Goal: Transaction & Acquisition: Subscribe to service/newsletter

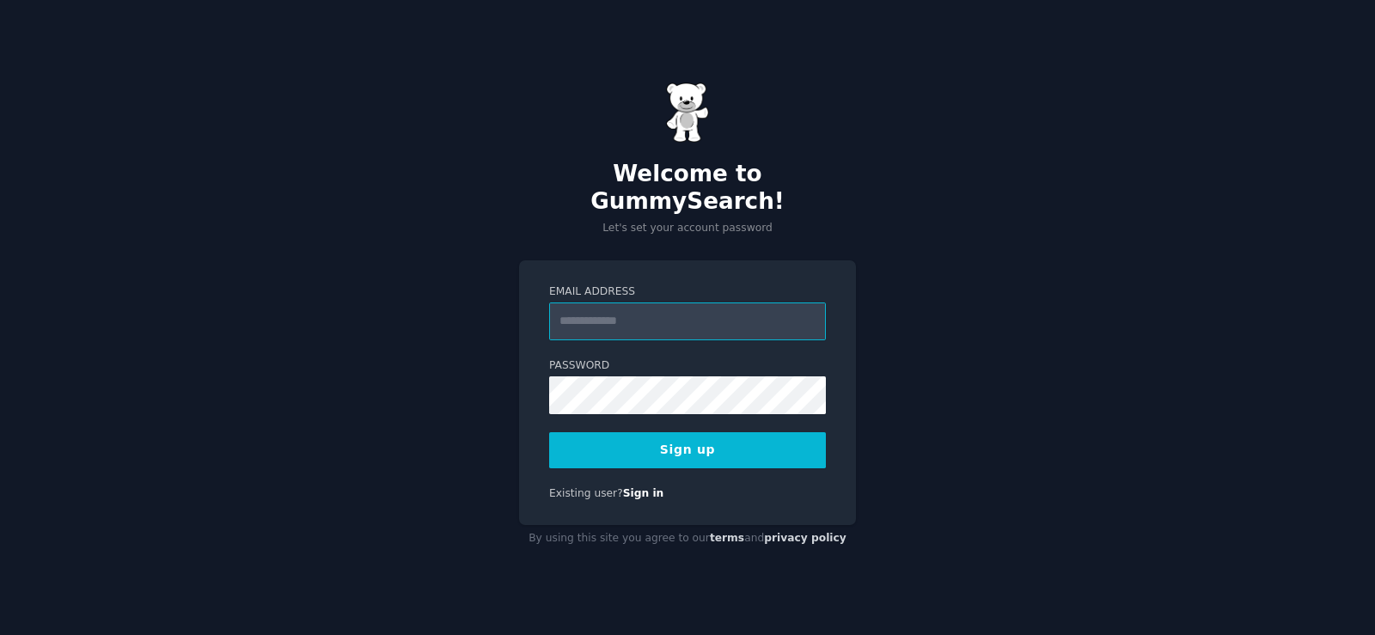
click at [661, 303] on input "Email Address" at bounding box center [687, 322] width 277 height 38
type input "**********"
click at [715, 438] on button "Sign up" at bounding box center [687, 450] width 277 height 36
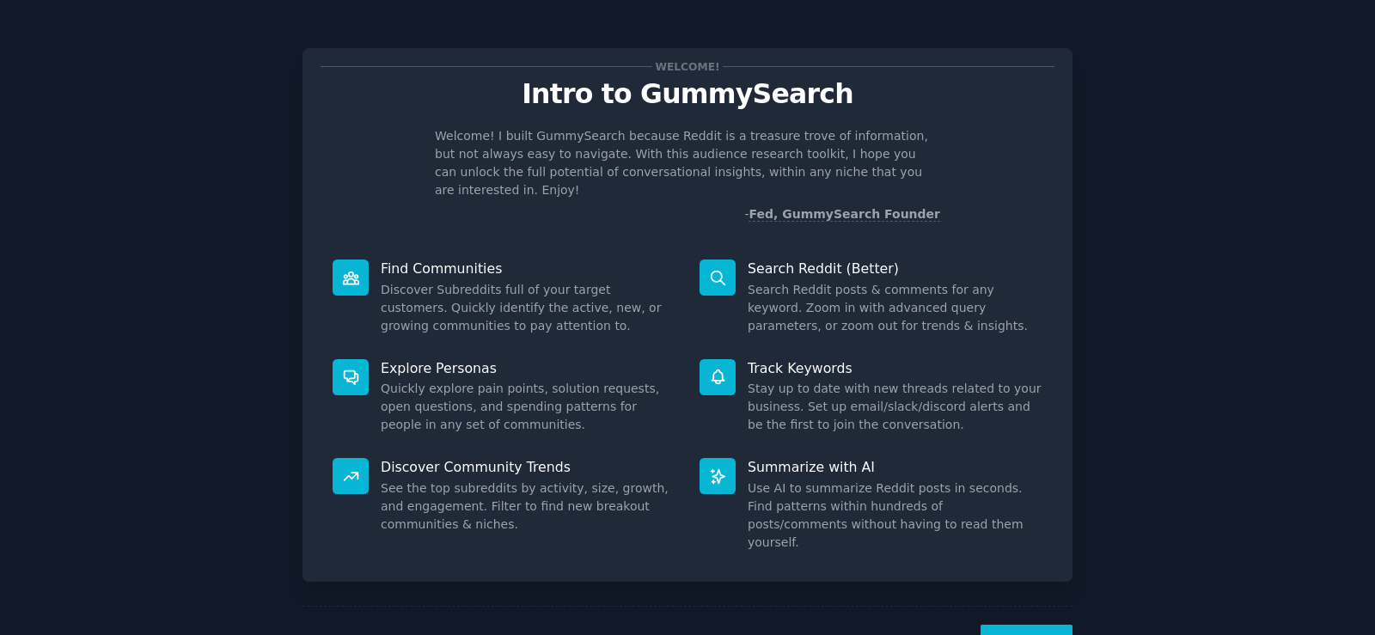
click at [1030, 625] on button "Next" at bounding box center [1027, 646] width 92 height 42
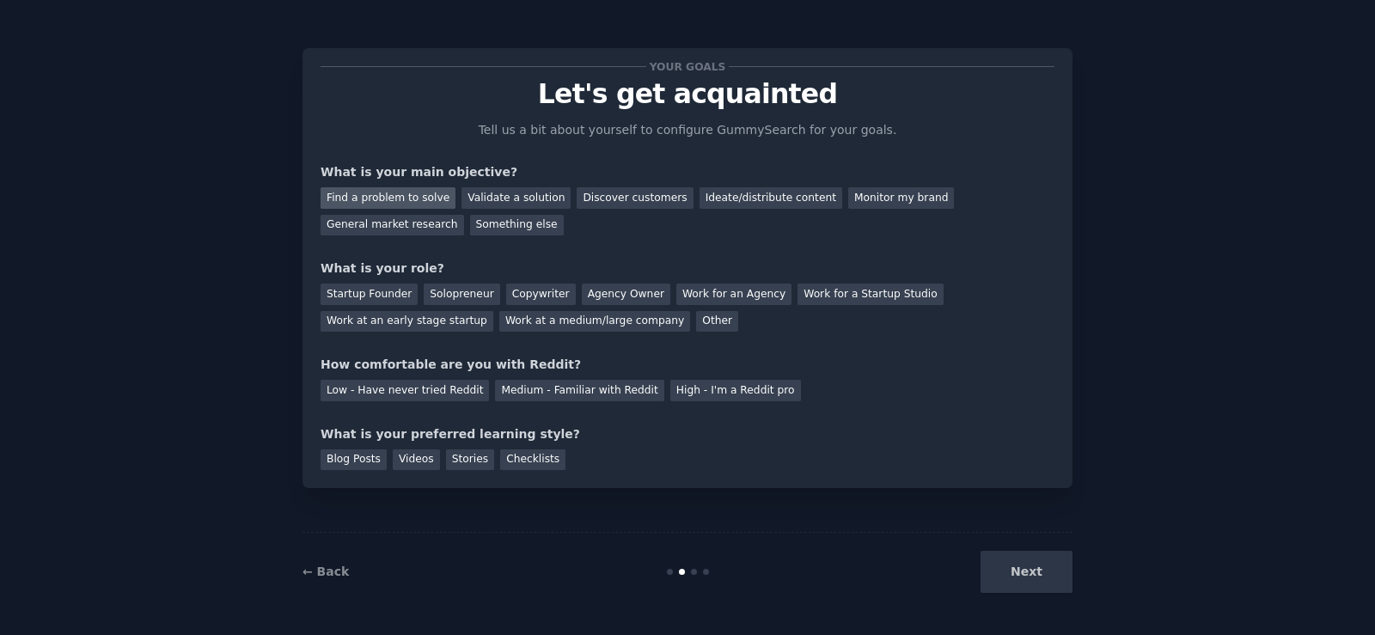
click at [413, 200] on div "Find a problem to solve" at bounding box center [388, 197] width 135 height 21
click at [460, 289] on div "Solopreneur" at bounding box center [462, 294] width 76 height 21
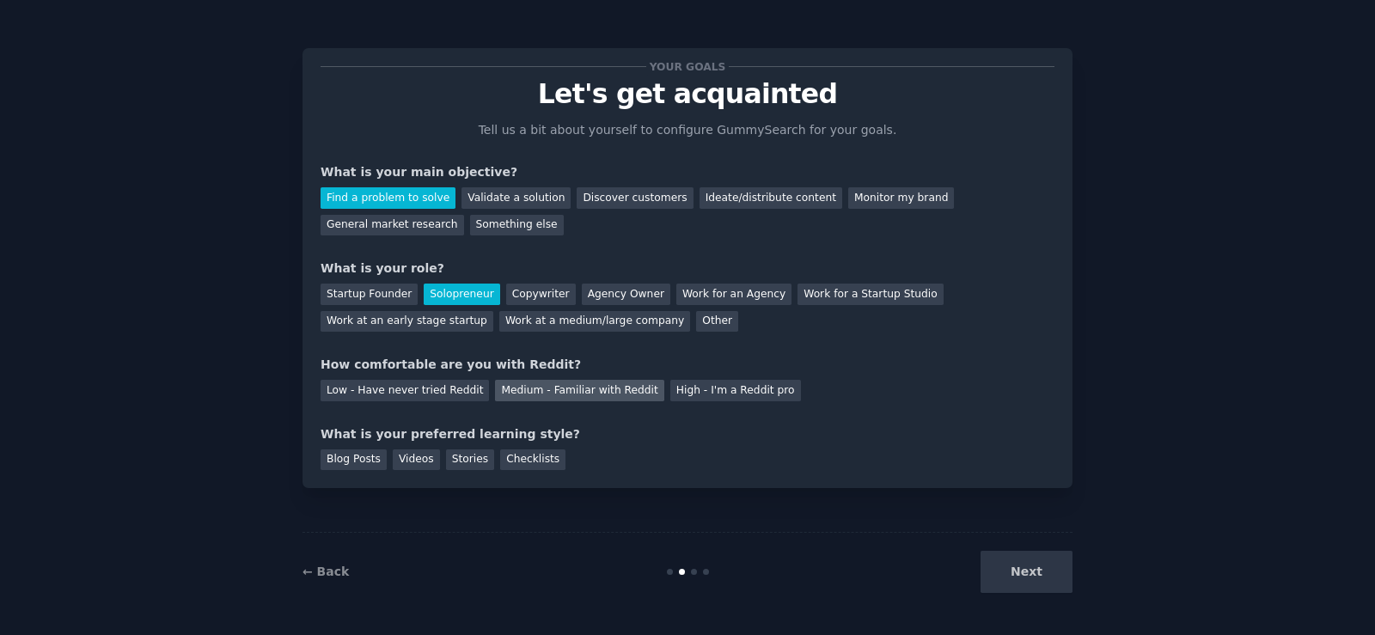
click at [554, 394] on div "Medium - Familiar with Reddit" at bounding box center [579, 390] width 168 height 21
click at [1037, 578] on div "Next" at bounding box center [944, 572] width 257 height 42
click at [413, 461] on div "Videos" at bounding box center [416, 460] width 47 height 21
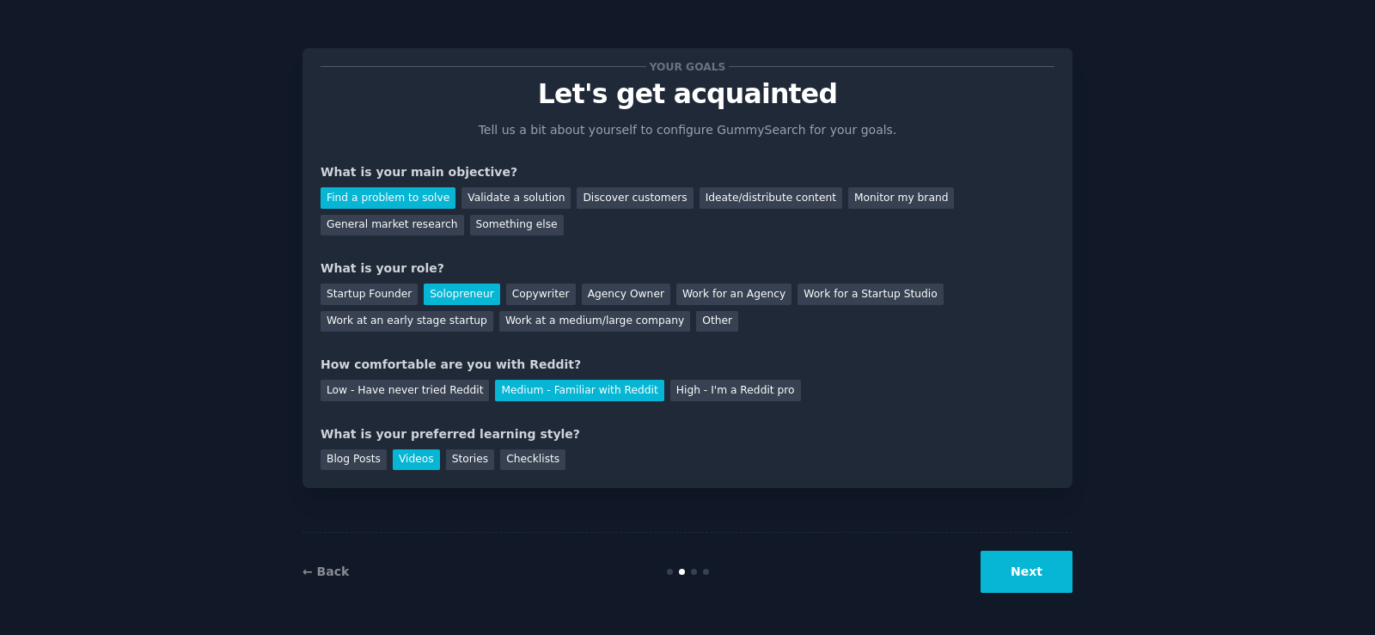
click at [1045, 579] on button "Next" at bounding box center [1027, 572] width 92 height 42
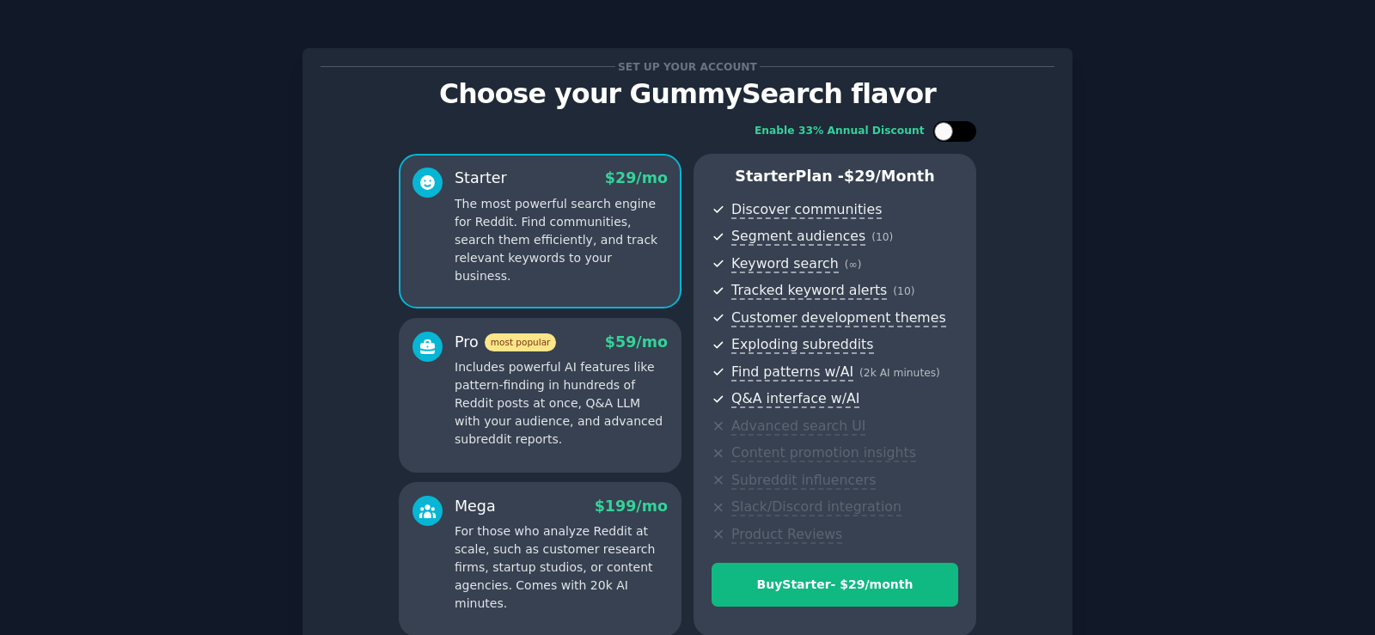
click at [963, 131] on div at bounding box center [963, 131] width 9 height 9
click at [940, 132] on icon at bounding box center [944, 131] width 9 height 9
checkbox input "false"
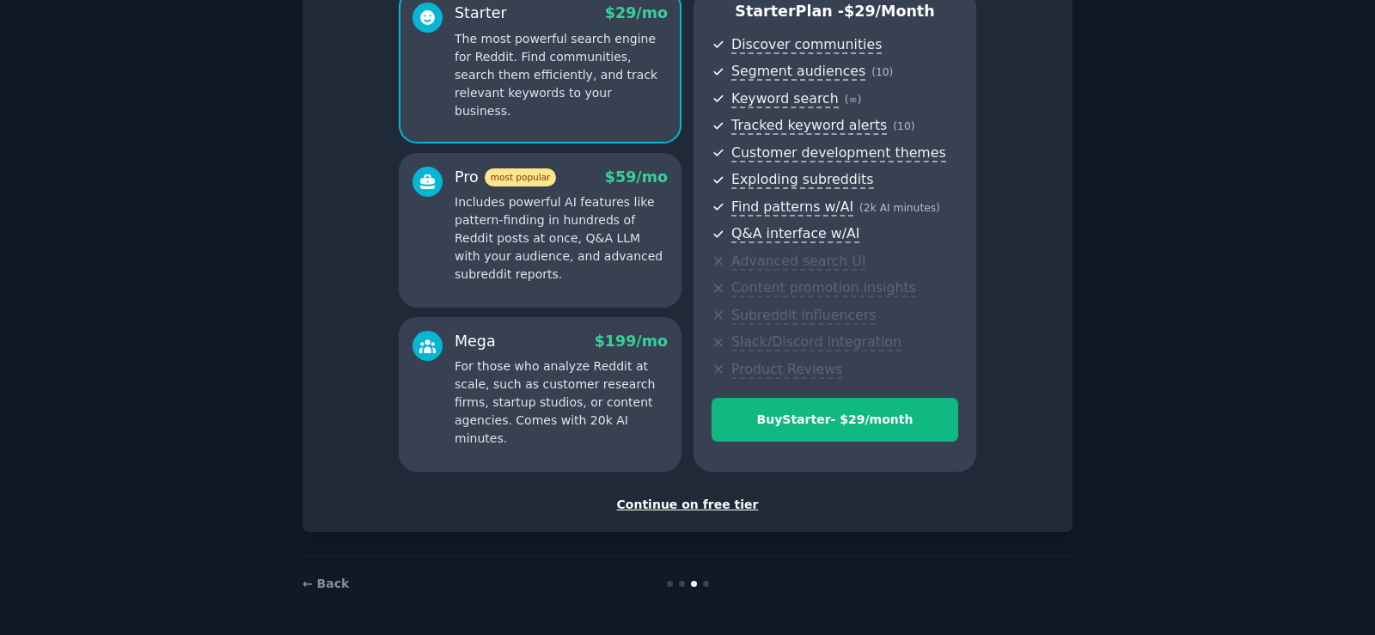
click at [567, 234] on p "Includes powerful AI features like pattern-finding in hundreds of Reddit posts …" at bounding box center [561, 238] width 213 height 90
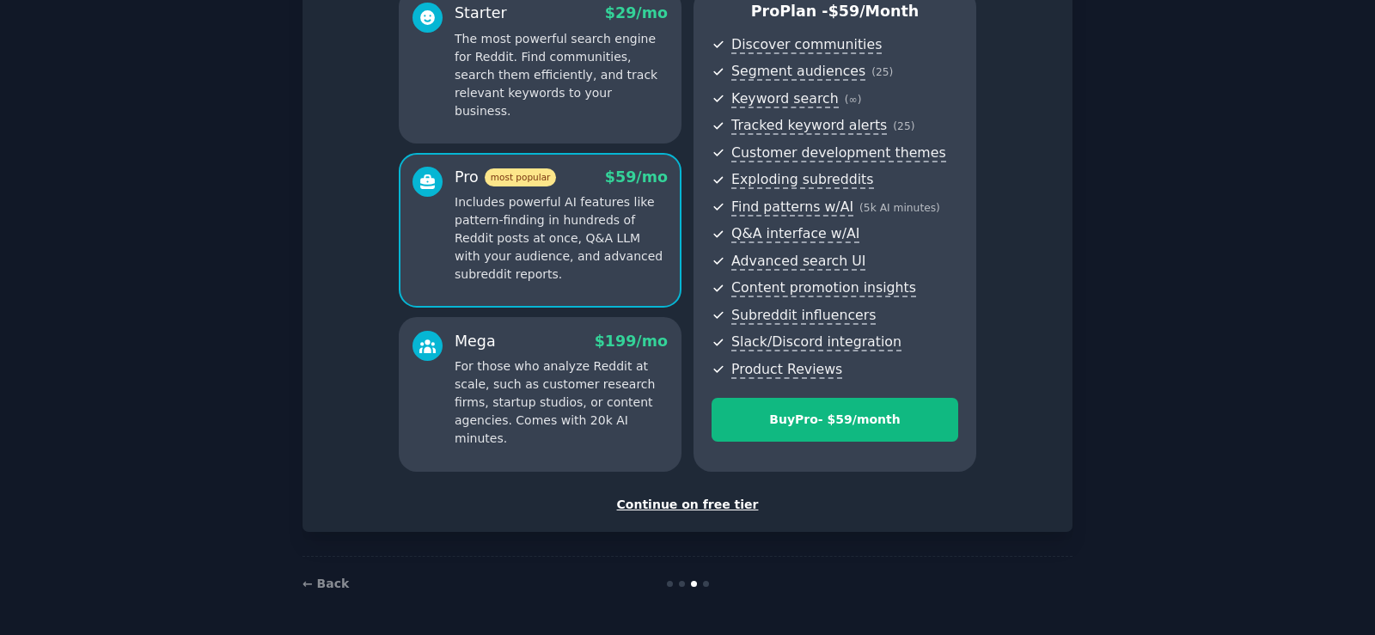
click at [677, 505] on div "Continue on free tier" at bounding box center [688, 505] width 734 height 18
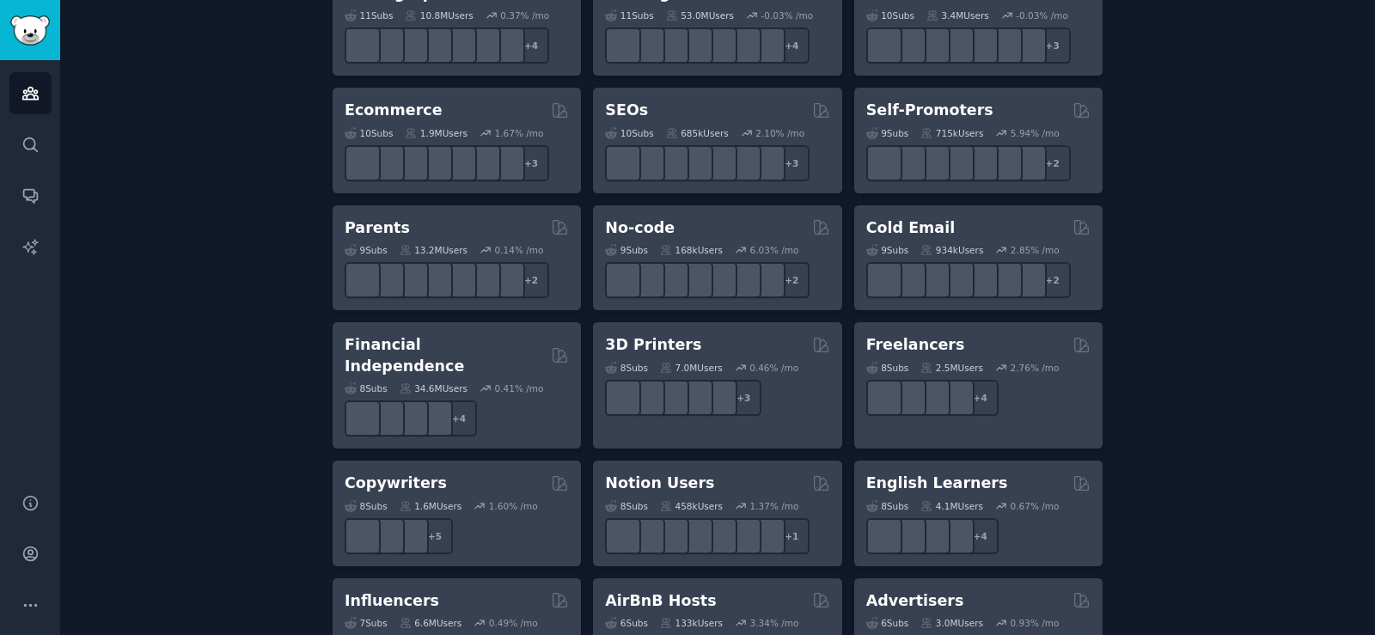
scroll to position [1204, 0]
